Goal: Information Seeking & Learning: Get advice/opinions

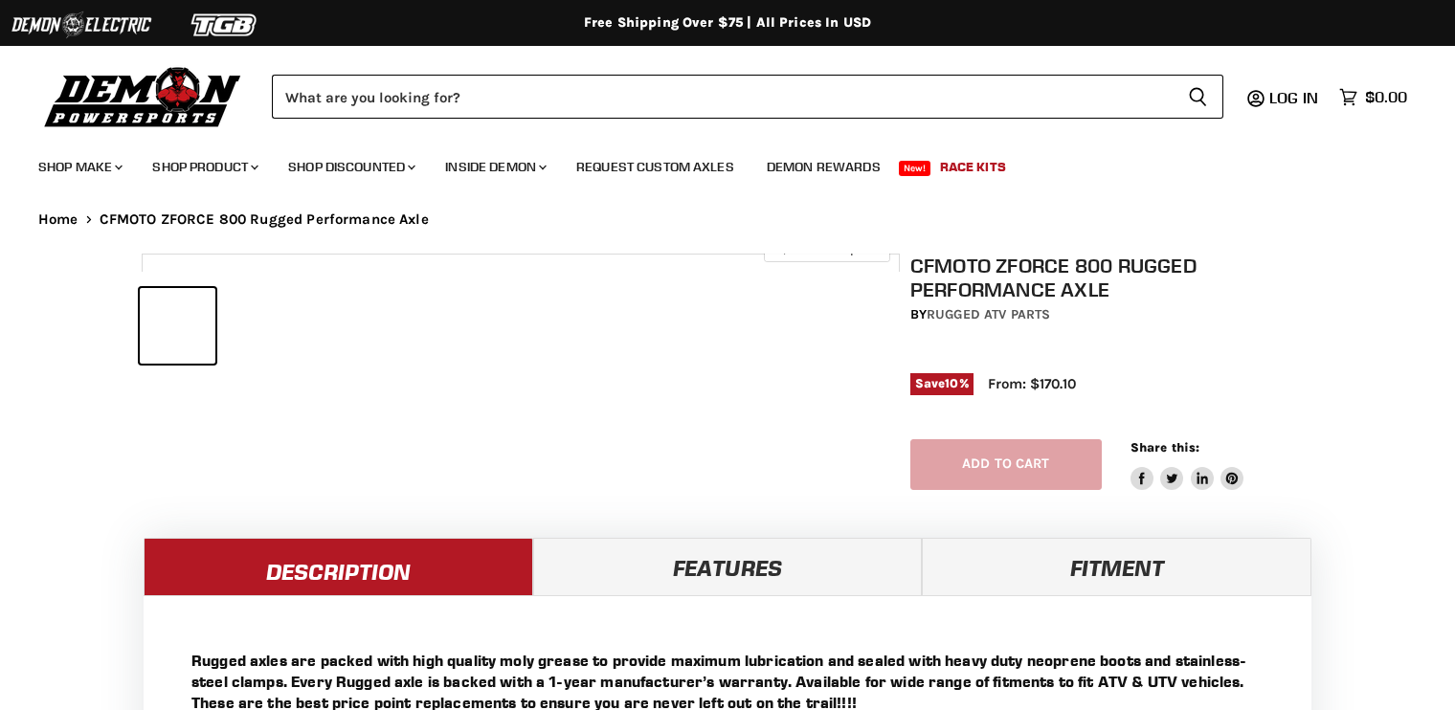
select select "******"
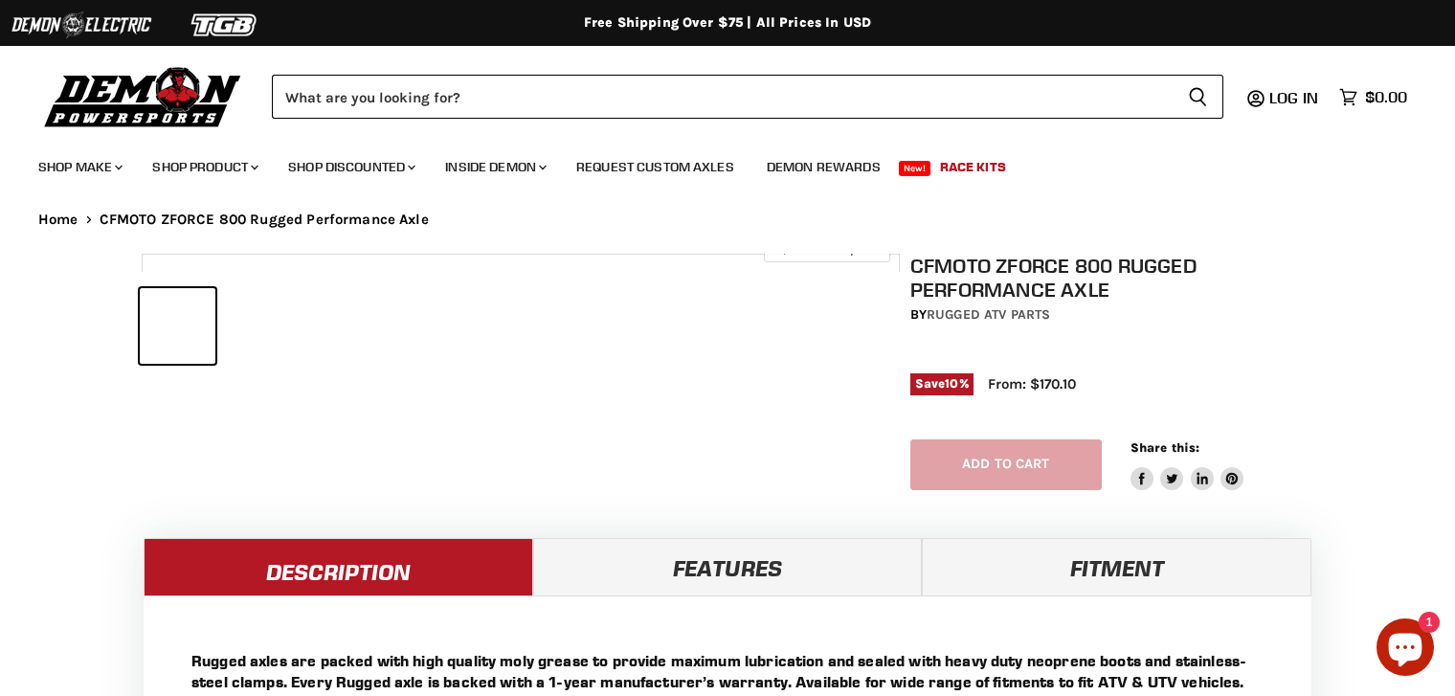
select select "******"
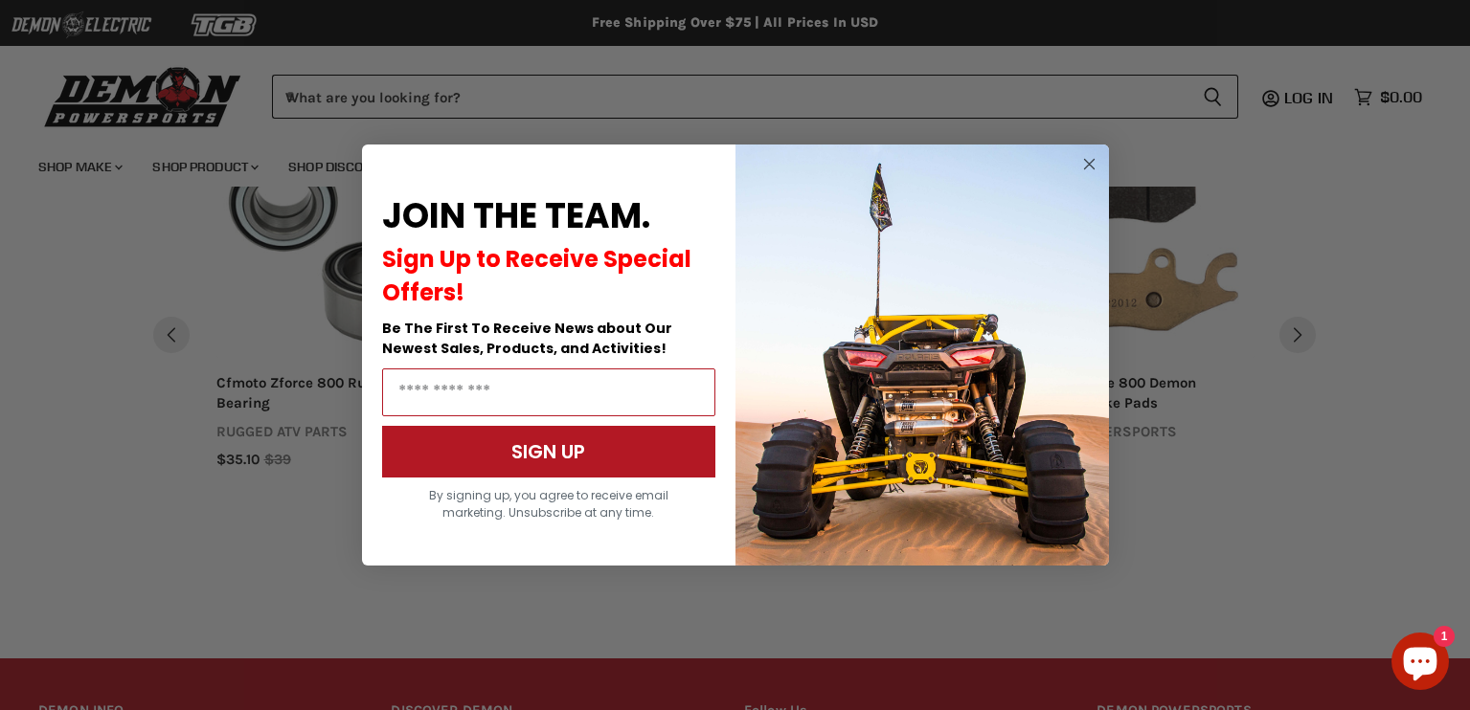
scroll to position [1654, 0]
